Goal: Information Seeking & Learning: Learn about a topic

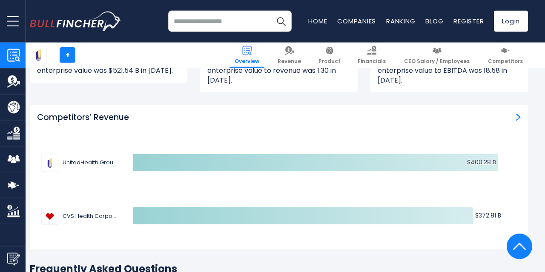
scroll to position [2526, 0]
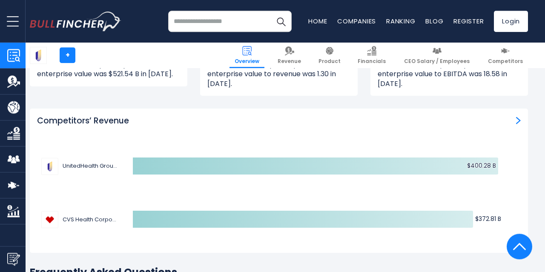
click at [517, 117] on img "Competitors’ Revenue" at bounding box center [518, 121] width 5 height 8
click at [505, 60] on span "Competitors" at bounding box center [505, 61] width 35 height 7
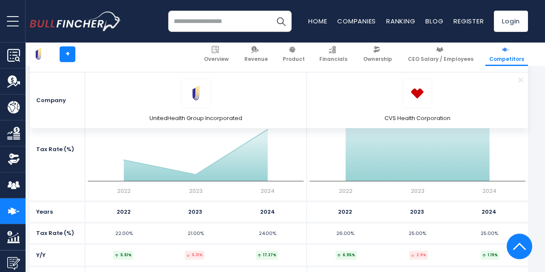
scroll to position [1540, 0]
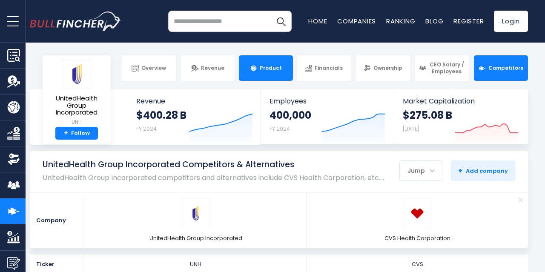
click at [262, 58] on link "Product" at bounding box center [266, 68] width 54 height 26
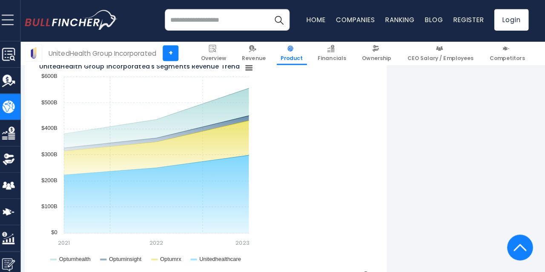
scroll to position [713, 0]
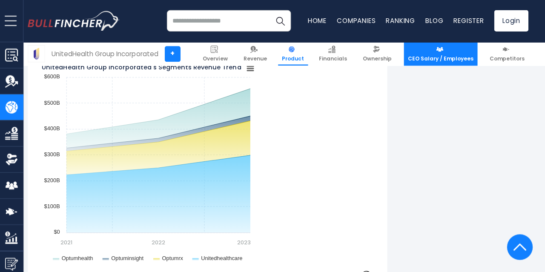
click at [450, 54] on link "CEO Salary / Employees" at bounding box center [440, 54] width 73 height 23
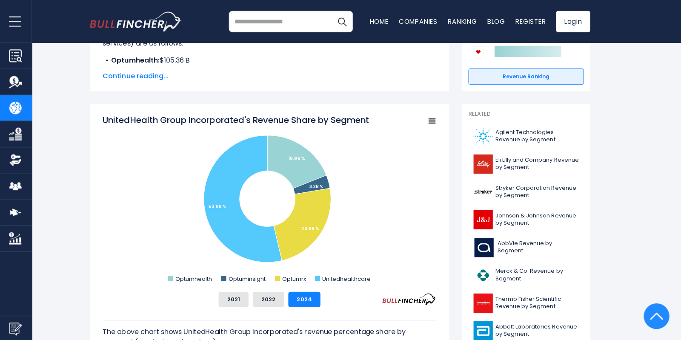
scroll to position [0, 0]
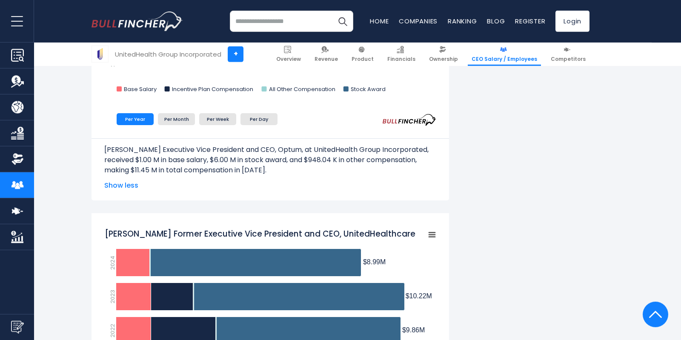
scroll to position [936, 0]
